Goal: Transaction & Acquisition: Book appointment/travel/reservation

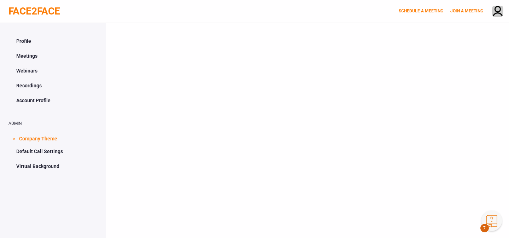
click at [489, 220] on button "Knowledge Center Bot, also known as KC Bot is an onboarding assistant that allo…" at bounding box center [492, 220] width 21 height 21
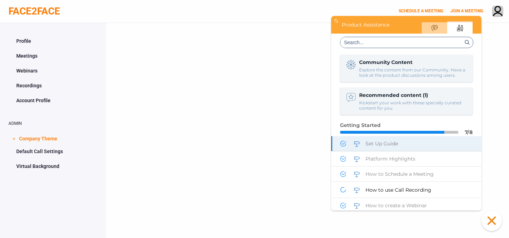
click at [379, 143] on span "Set Up Guide" at bounding box center [382, 143] width 33 height 6
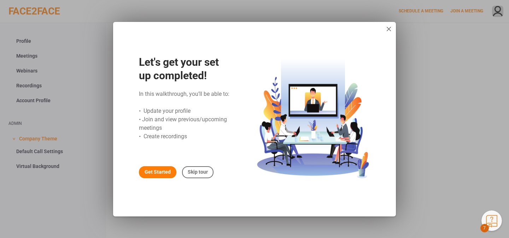
click at [153, 172] on div "Get Started" at bounding box center [157, 172] width 37 height 12
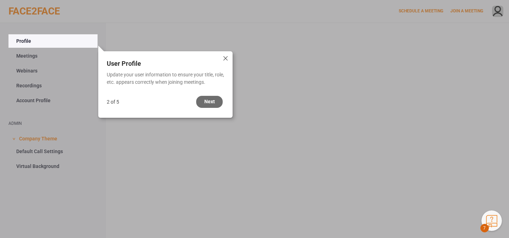
click at [216, 102] on div "Next" at bounding box center [209, 102] width 27 height 12
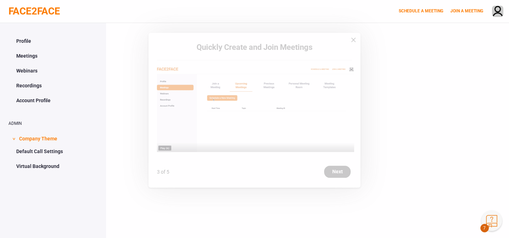
click at [338, 178] on div "Next" at bounding box center [337, 181] width 27 height 12
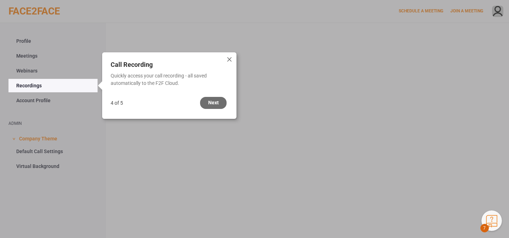
click at [216, 100] on div "Next" at bounding box center [213, 103] width 27 height 12
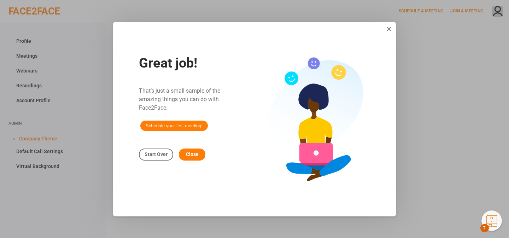
click at [172, 123] on span "Schedule your first meeting!" at bounding box center [174, 126] width 68 height 10
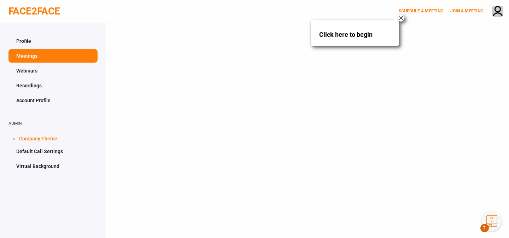
click at [414, 11] on link "SCHEDULE A MEETING" at bounding box center [421, 10] width 45 height 5
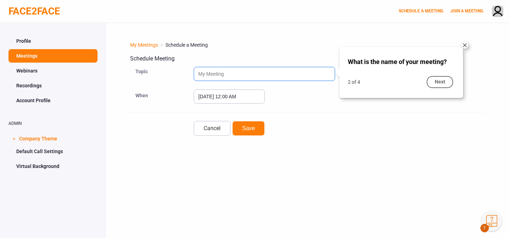
click at [234, 76] on input "text" at bounding box center [264, 74] width 141 height 14
type input "test"
click at [437, 85] on div "Next" at bounding box center [440, 82] width 27 height 12
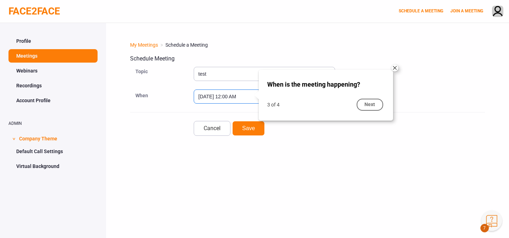
click at [213, 98] on input "September 4, 2025 12:00 AM" at bounding box center [229, 96] width 71 height 14
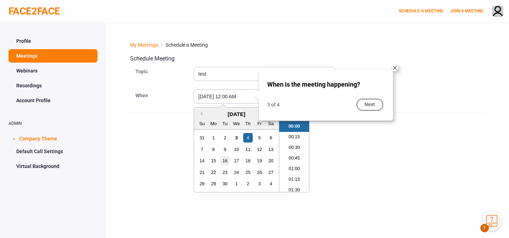
click at [227, 158] on div "16" at bounding box center [225, 161] width 10 height 10
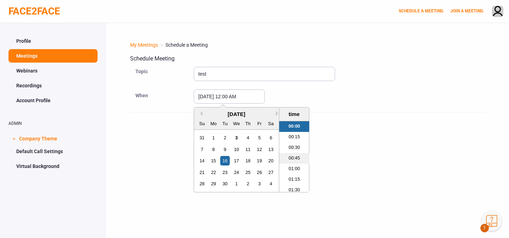
click at [299, 158] on li "00:45" at bounding box center [294, 158] width 30 height 11
type input "September 16, 2025 12:45 AM"
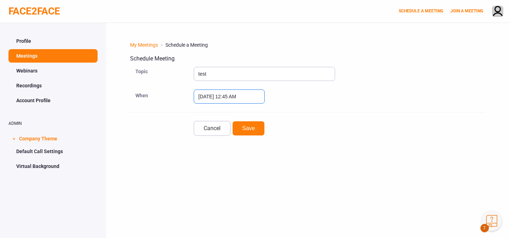
click at [241, 99] on input "September 16, 2025 12:45 AM" at bounding box center [229, 96] width 71 height 14
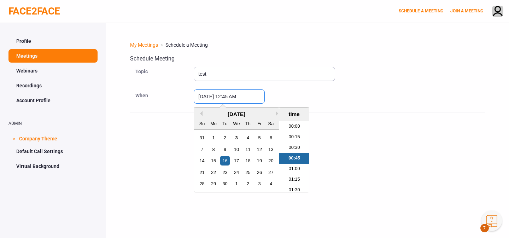
scroll to position [2, 0]
click at [291, 98] on div "September 16, 2025 12:45 AM Previous Month Next Month September 2025 Su Mo Tu W…" at bounding box center [339, 96] width 291 height 14
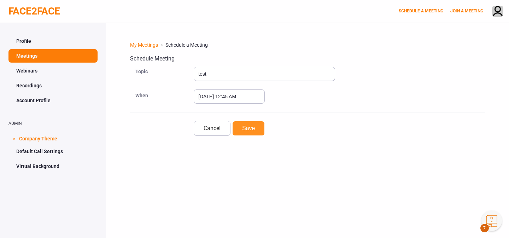
click at [255, 129] on button "Save" at bounding box center [248, 128] width 33 height 15
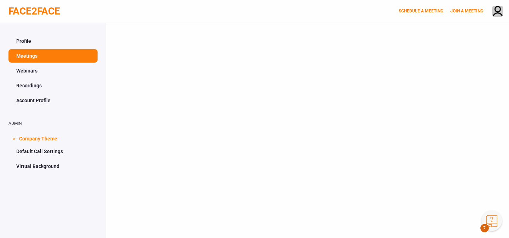
click at [491, 222] on button "Knowledge Center Bot, also known as KC Bot is an onboarding assistant that allo…" at bounding box center [492, 220] width 21 height 21
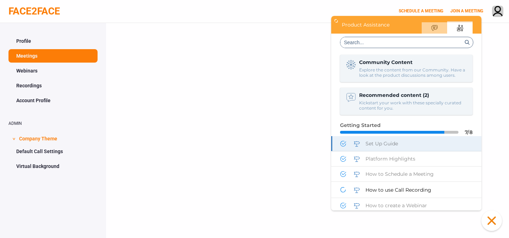
click at [388, 146] on div "Set Up Guide" at bounding box center [406, 143] width 150 height 15
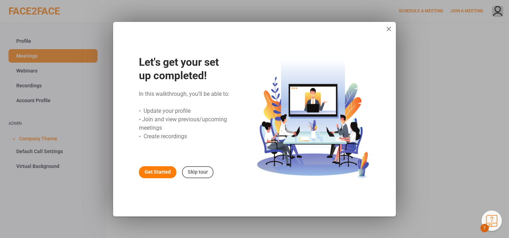
click at [159, 178] on div "Get Started" at bounding box center [157, 172] width 37 height 12
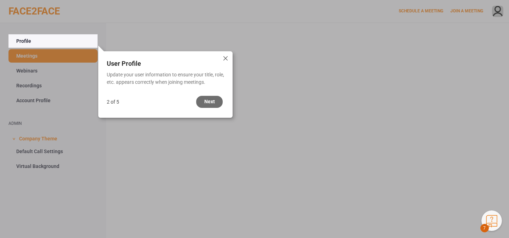
click at [208, 104] on div "Next" at bounding box center [209, 102] width 27 height 12
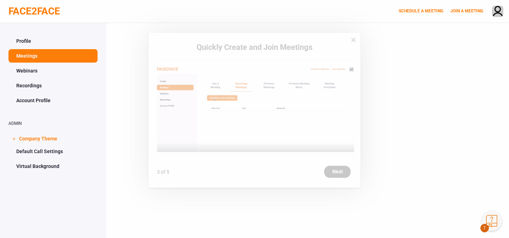
click at [337, 179] on div "Next" at bounding box center [337, 181] width 27 height 12
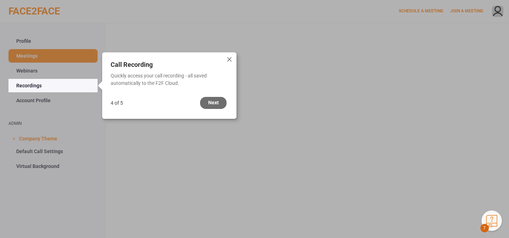
click at [208, 100] on div "Next" at bounding box center [213, 103] width 27 height 12
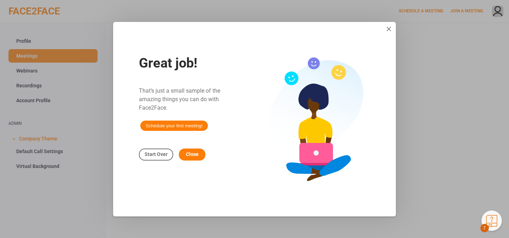
click at [171, 122] on span "Schedule your first meeting!" at bounding box center [174, 126] width 68 height 10
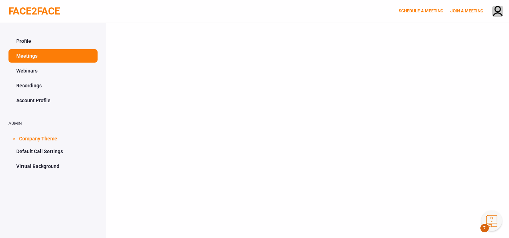
click at [411, 11] on link "SCHEDULE A MEETING" at bounding box center [421, 10] width 45 height 5
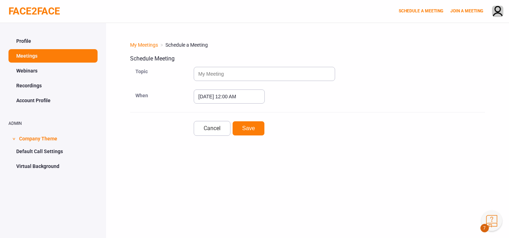
click at [497, 223] on button "Knowledge Center Bot, also known as KC Bot is an onboarding assistant that allo…" at bounding box center [492, 220] width 21 height 21
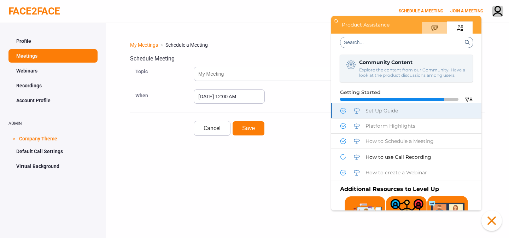
click at [396, 110] on span "Set Up Guide" at bounding box center [382, 110] width 33 height 6
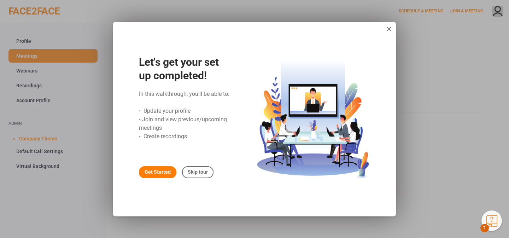
click at [159, 172] on div "Get Started" at bounding box center [157, 172] width 37 height 12
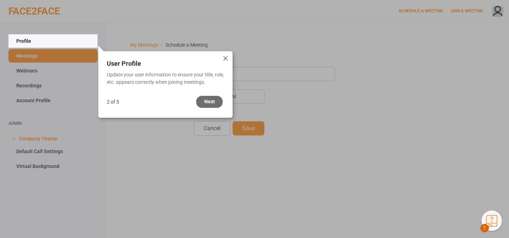
click at [214, 99] on div "Next" at bounding box center [209, 102] width 27 height 12
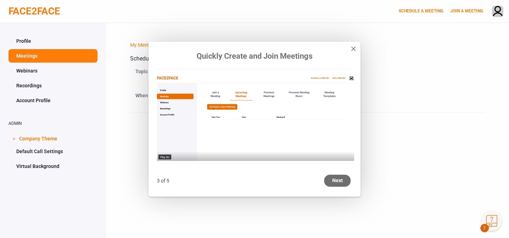
click at [338, 178] on div "Next" at bounding box center [337, 181] width 27 height 12
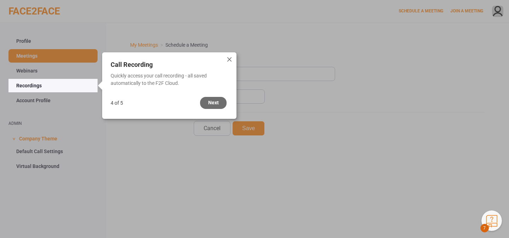
click at [208, 104] on div "Next" at bounding box center [213, 103] width 27 height 12
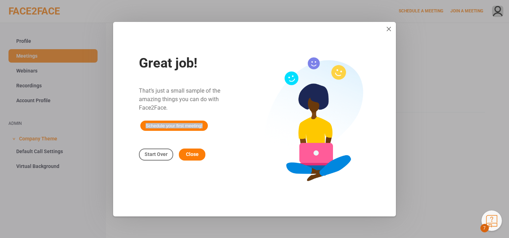
click at [161, 123] on span "Schedule your first meeting!" at bounding box center [174, 126] width 68 height 10
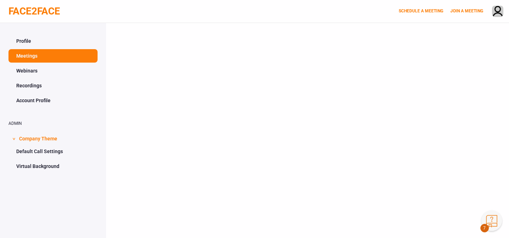
click at [152, 128] on div at bounding box center [307, 142] width 403 height 238
click at [493, 220] on button "Knowledge Center Bot, also known as KC Bot is an onboarding assistant that allo…" at bounding box center [492, 220] width 21 height 21
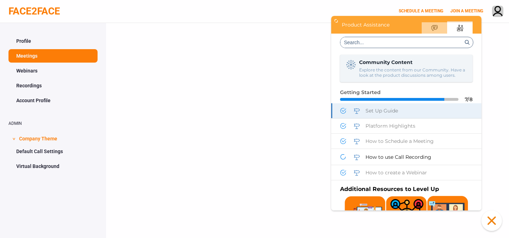
click at [374, 111] on span "Set Up Guide" at bounding box center [382, 110] width 33 height 6
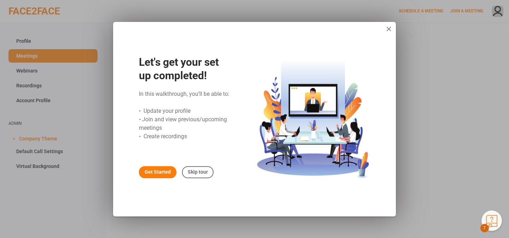
click at [156, 174] on div "Get Started" at bounding box center [157, 172] width 37 height 12
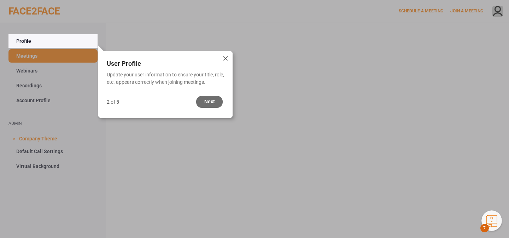
click at [213, 97] on div "Next" at bounding box center [209, 102] width 27 height 12
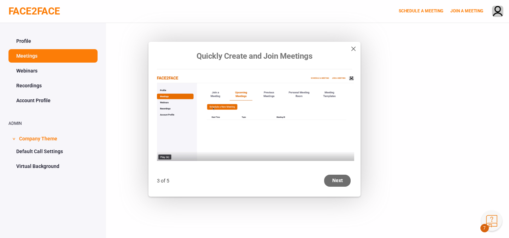
click at [343, 181] on div "Next" at bounding box center [337, 181] width 27 height 12
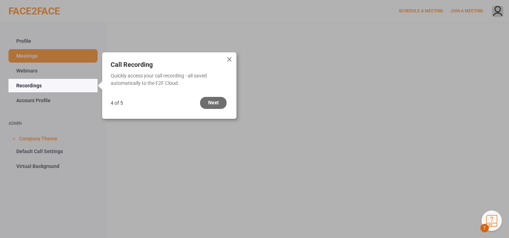
click at [220, 99] on div "Next" at bounding box center [213, 103] width 27 height 12
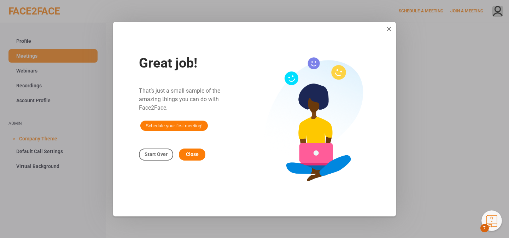
click at [178, 126] on span "Schedule your first meeting!" at bounding box center [174, 126] width 68 height 10
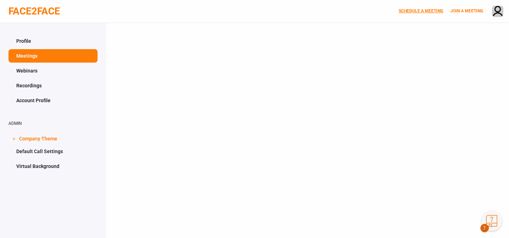
click at [415, 11] on link "SCHEDULE A MEETING" at bounding box center [421, 10] width 45 height 5
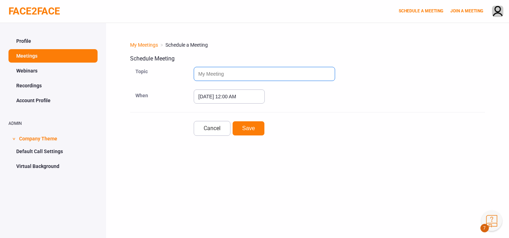
click at [257, 74] on input "text" at bounding box center [264, 74] width 141 height 14
click at [396, 114] on div "Cancel Save" at bounding box center [307, 124] width 355 height 24
